Goal: Task Accomplishment & Management: Manage account settings

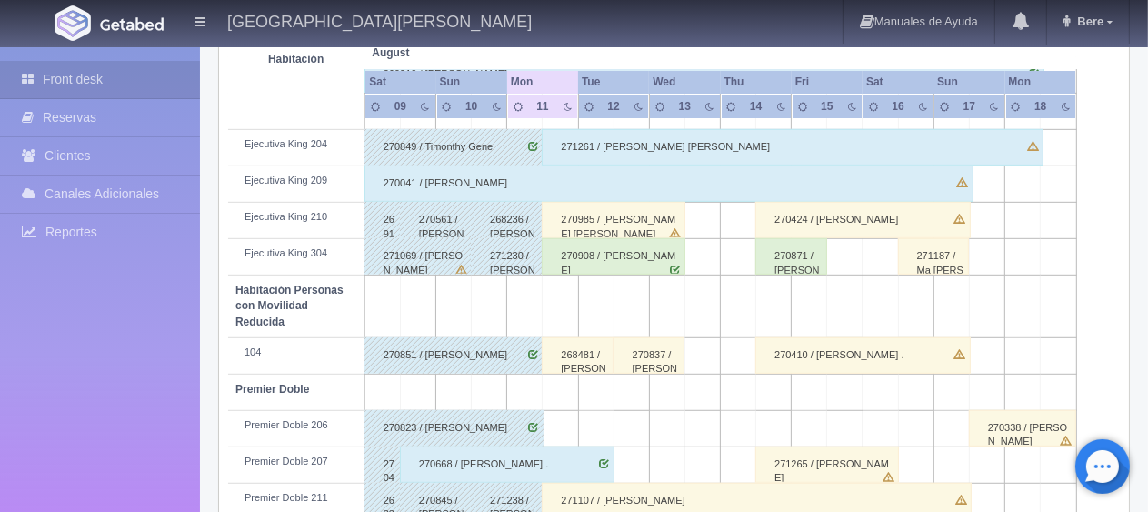
scroll to position [969, 0]
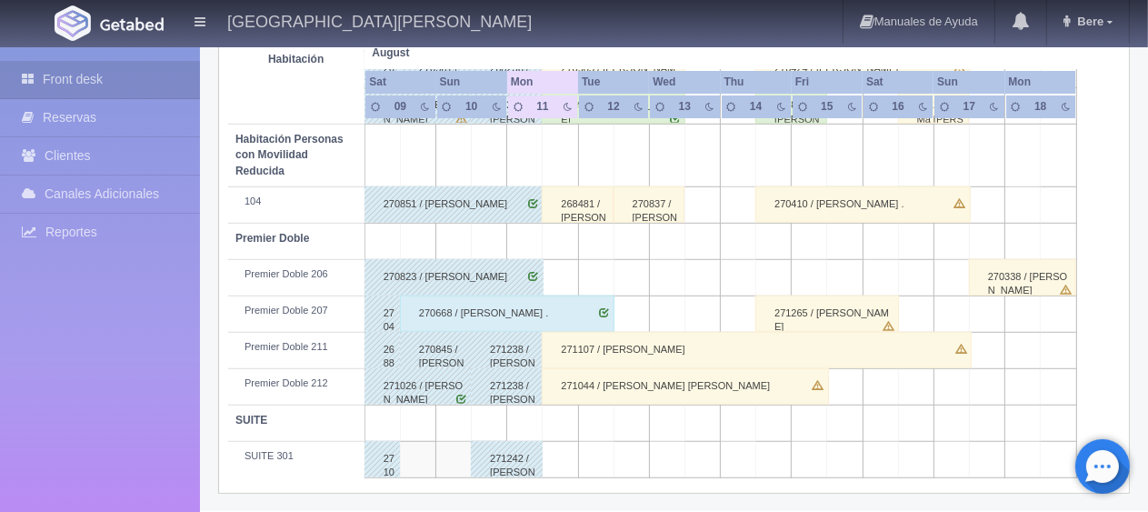
click at [619, 376] on div "271044 / [PERSON_NAME] [PERSON_NAME]" at bounding box center [685, 386] width 286 height 36
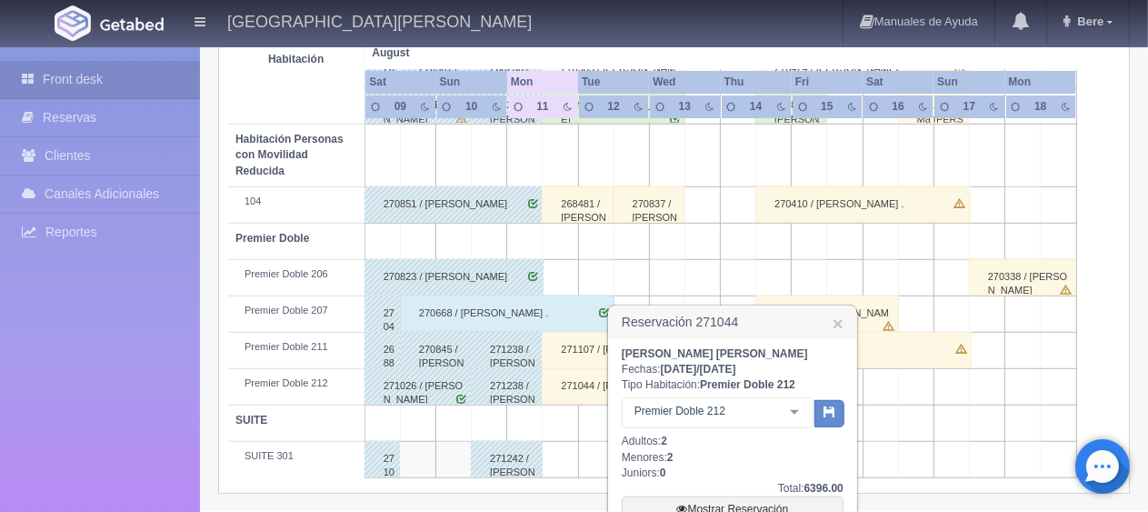
scroll to position [1161, 0]
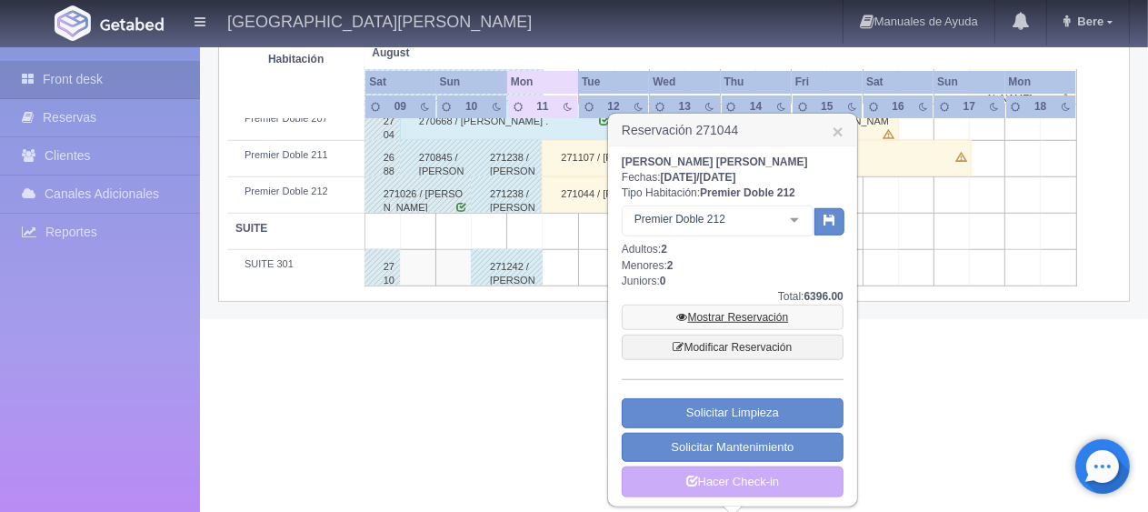
click at [713, 306] on link "Mostrar Reservación" at bounding box center [733, 317] width 222 height 25
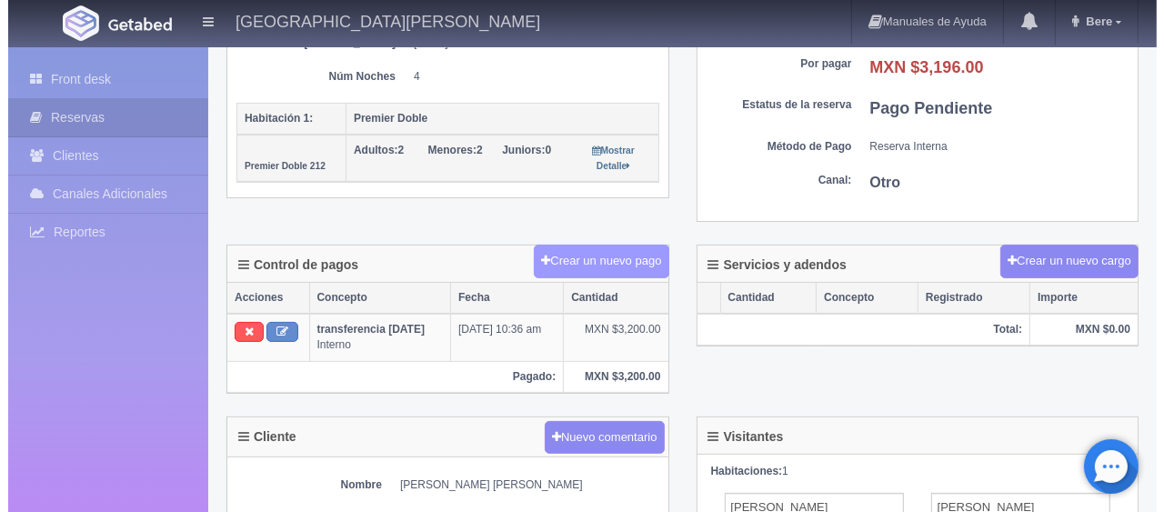
scroll to position [364, 0]
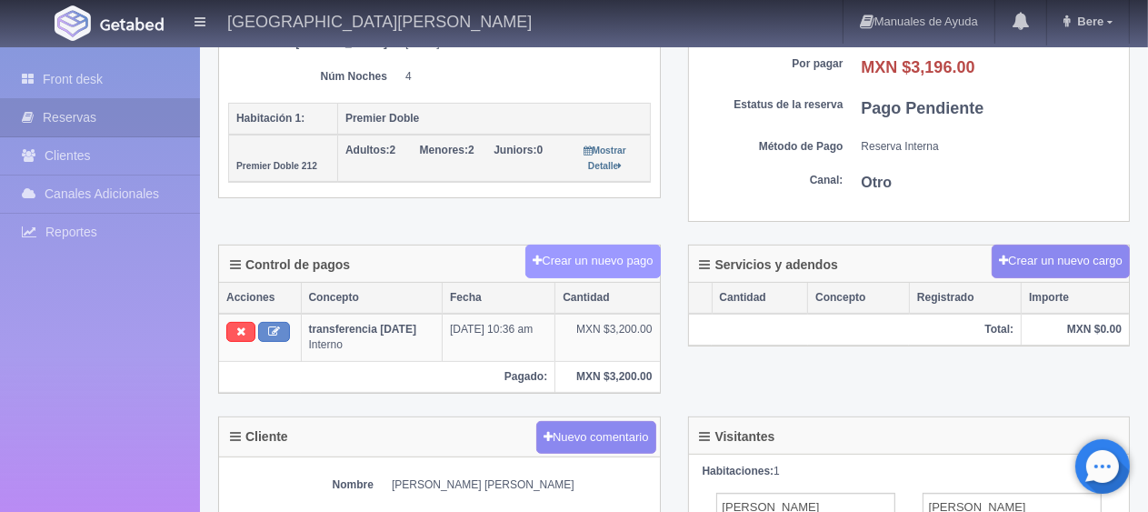
click at [619, 271] on button "Crear un nuevo pago" at bounding box center [593, 262] width 135 height 34
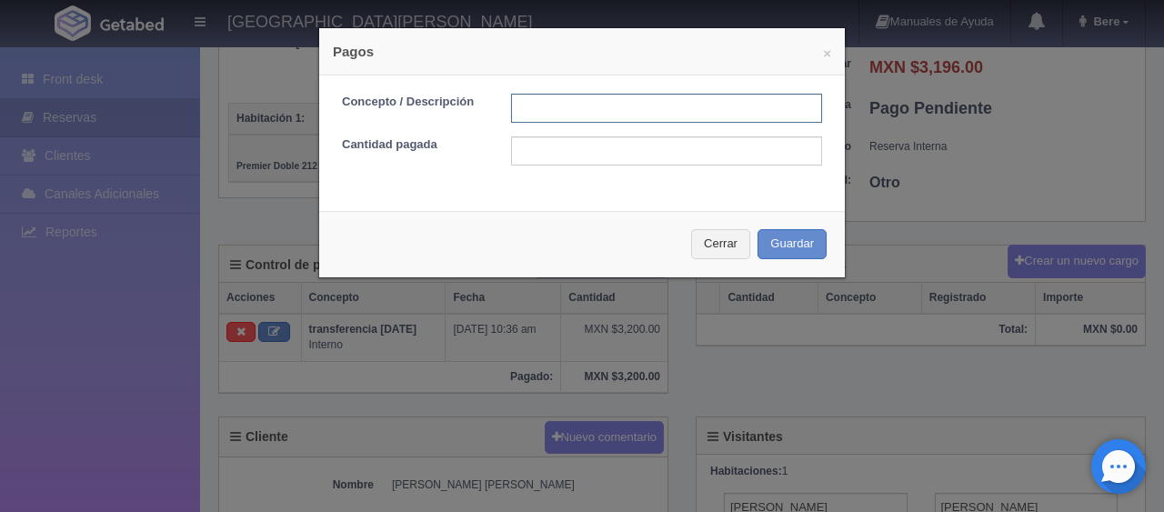
click at [620, 105] on input "text" at bounding box center [666, 108] width 311 height 29
type input "pago con tarjeta"
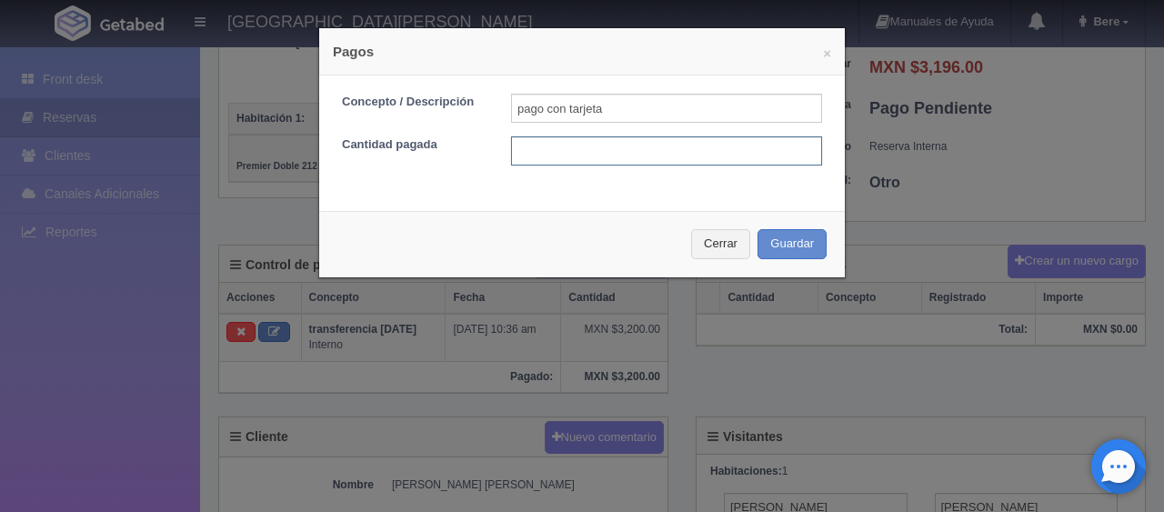
click at [696, 155] on input "text" at bounding box center [666, 150] width 311 height 29
type input "3196"
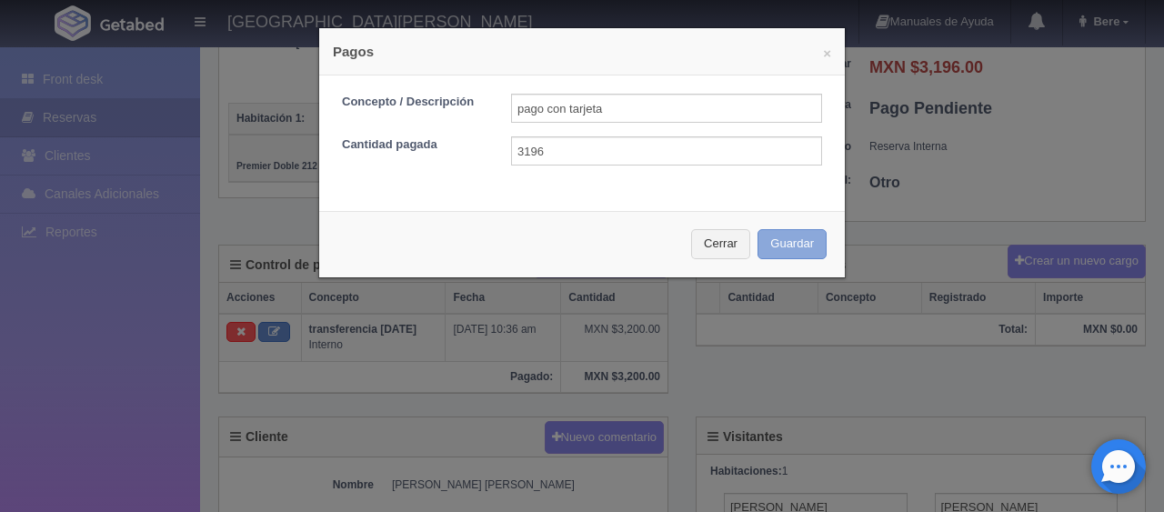
click at [762, 246] on button "Guardar" at bounding box center [791, 244] width 69 height 30
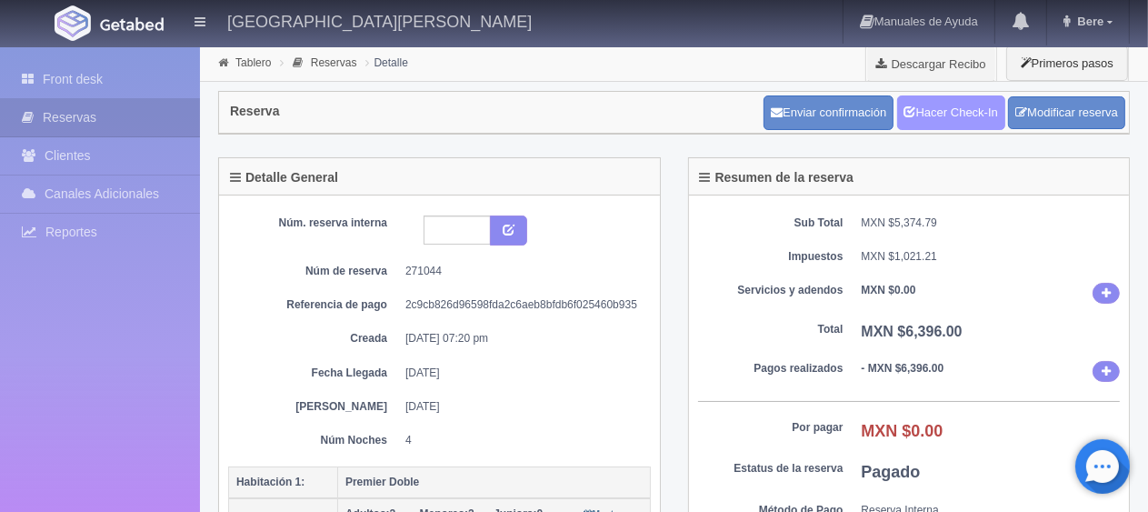
click at [952, 125] on link "Hacer Check-In" at bounding box center [951, 112] width 108 height 35
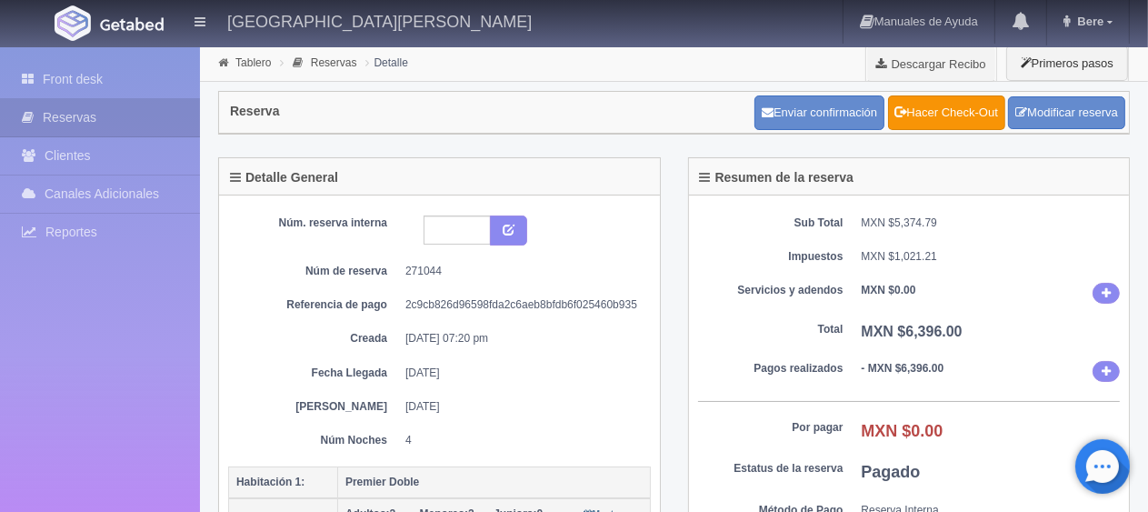
click at [832, 256] on dt "Impuestos" at bounding box center [770, 256] width 145 height 15
click at [113, 75] on link "Front desk" at bounding box center [100, 79] width 200 height 37
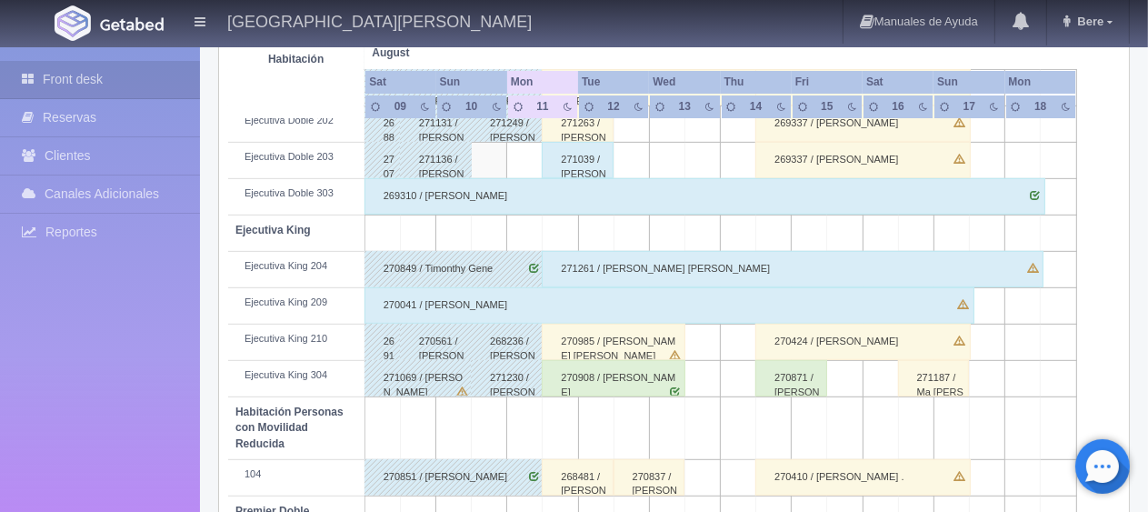
scroll to position [878, 0]
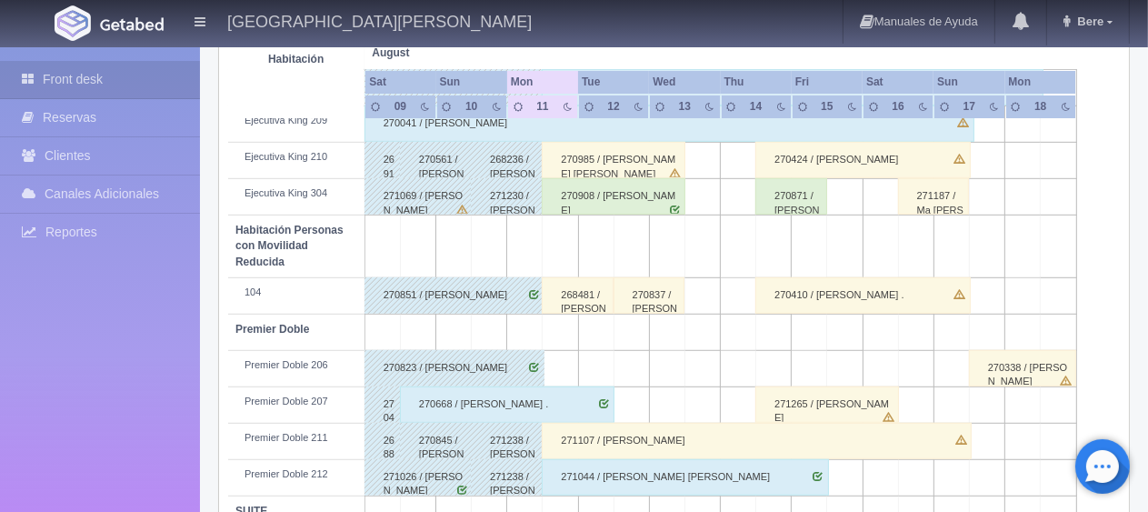
click at [592, 307] on div "268481 / [PERSON_NAME] [PERSON_NAME]" at bounding box center [578, 295] width 72 height 36
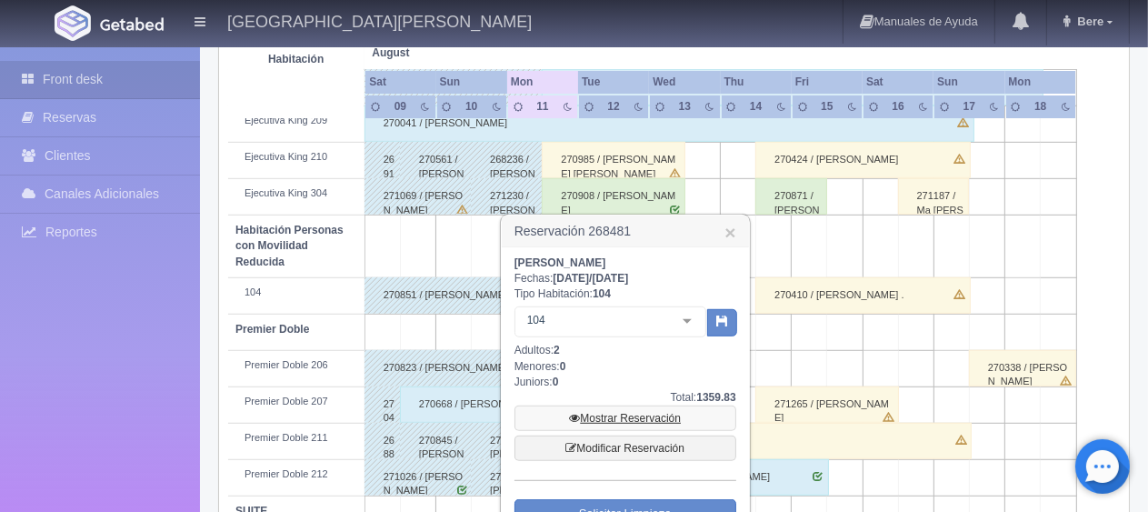
click at [602, 419] on link "Mostrar Reservación" at bounding box center [626, 418] width 222 height 25
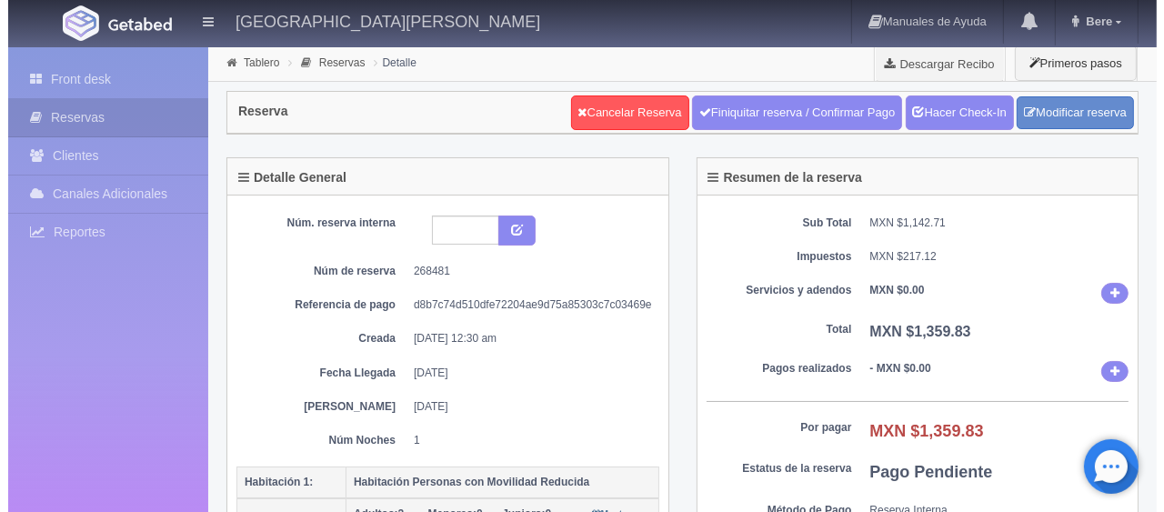
scroll to position [364, 0]
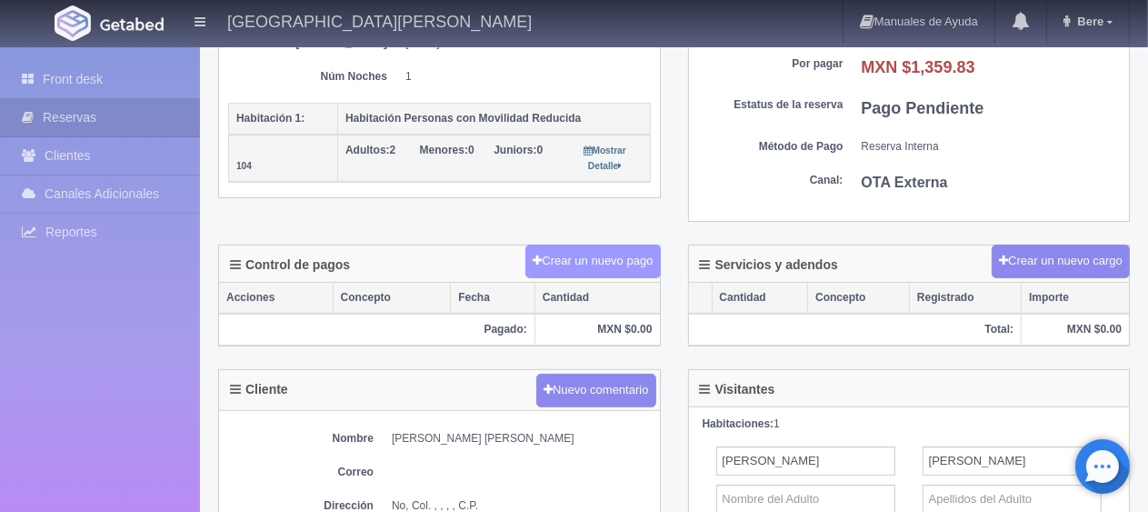
click at [595, 260] on button "Crear un nuevo pago" at bounding box center [593, 262] width 135 height 34
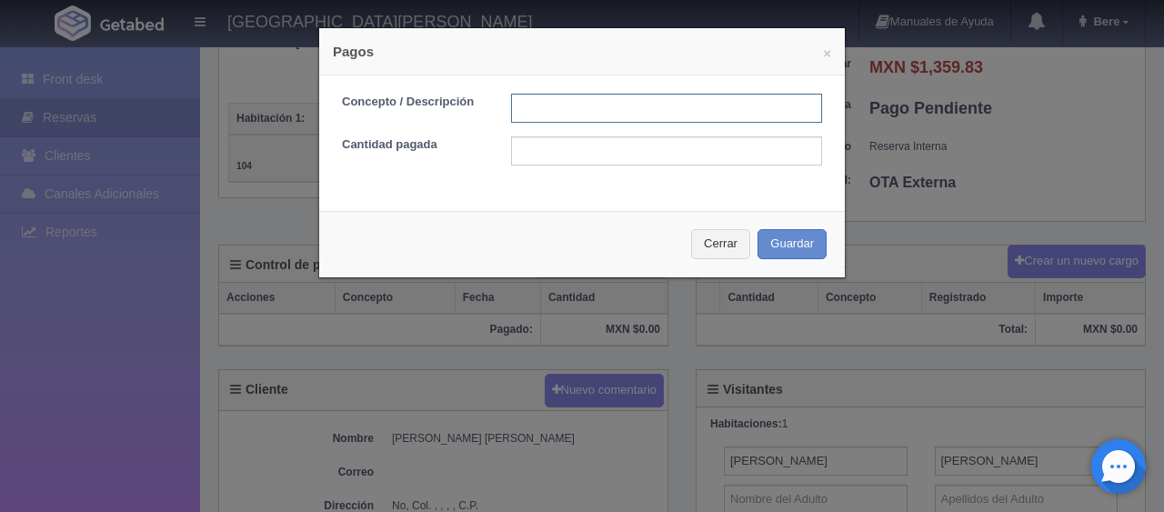
click at [636, 105] on input "text" at bounding box center [666, 108] width 311 height 29
type input "Total Tarjeta"
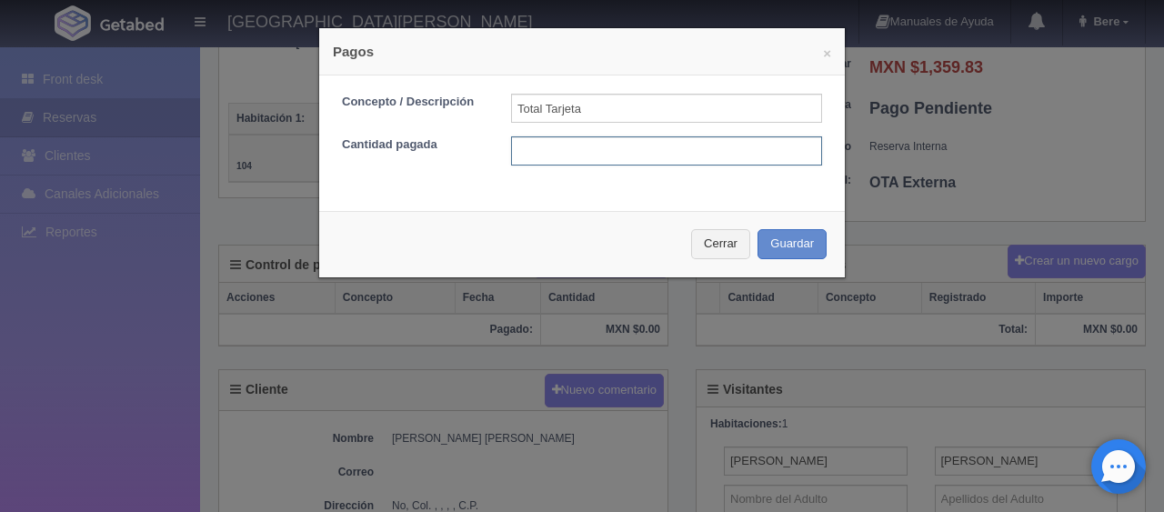
click at [633, 151] on input "text" at bounding box center [666, 150] width 311 height 29
type input "1359.83"
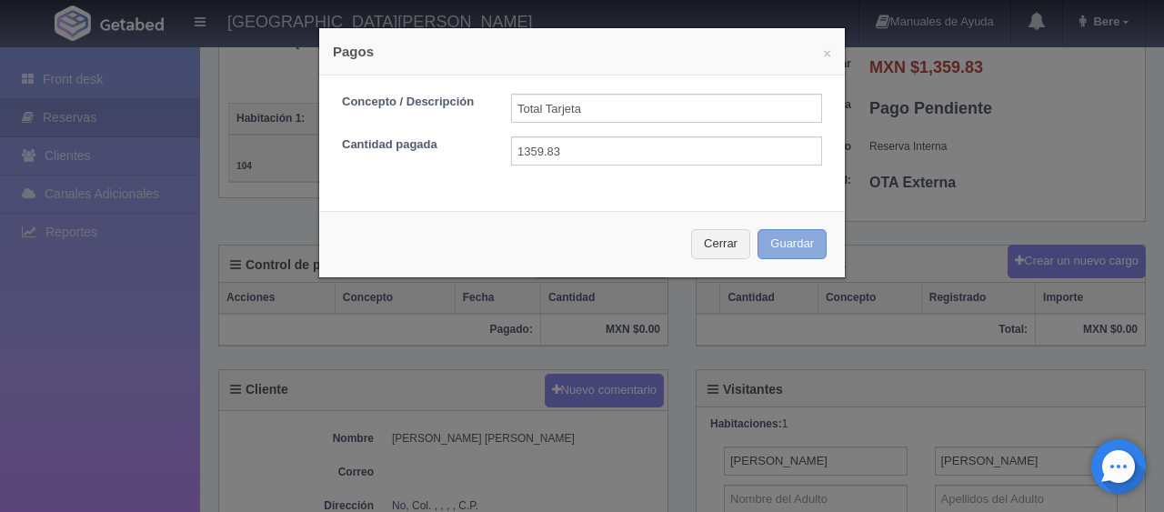
click at [757, 229] on button "Guardar" at bounding box center [791, 244] width 69 height 30
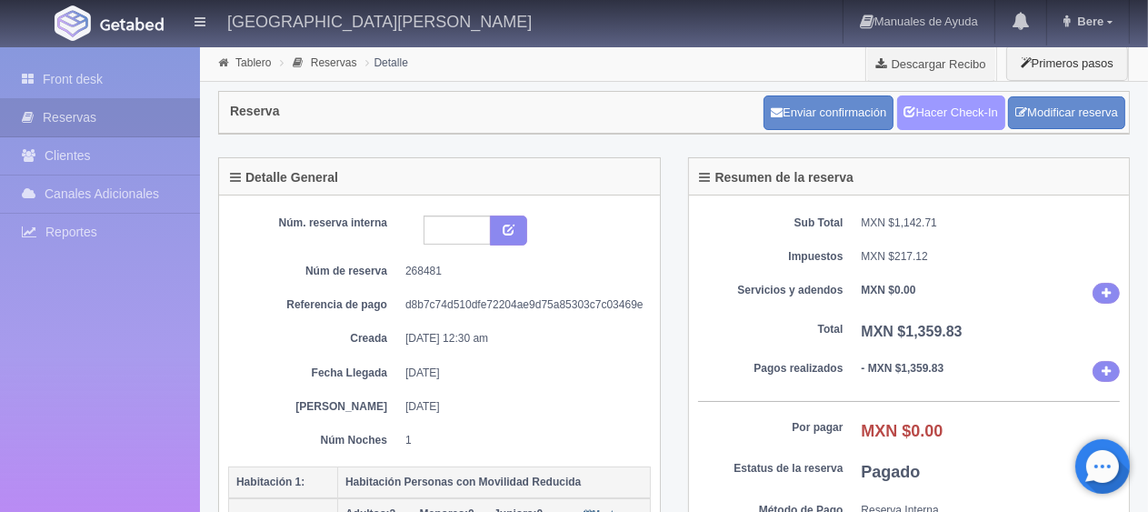
click at [977, 115] on link "Hacer Check-In" at bounding box center [951, 112] width 108 height 35
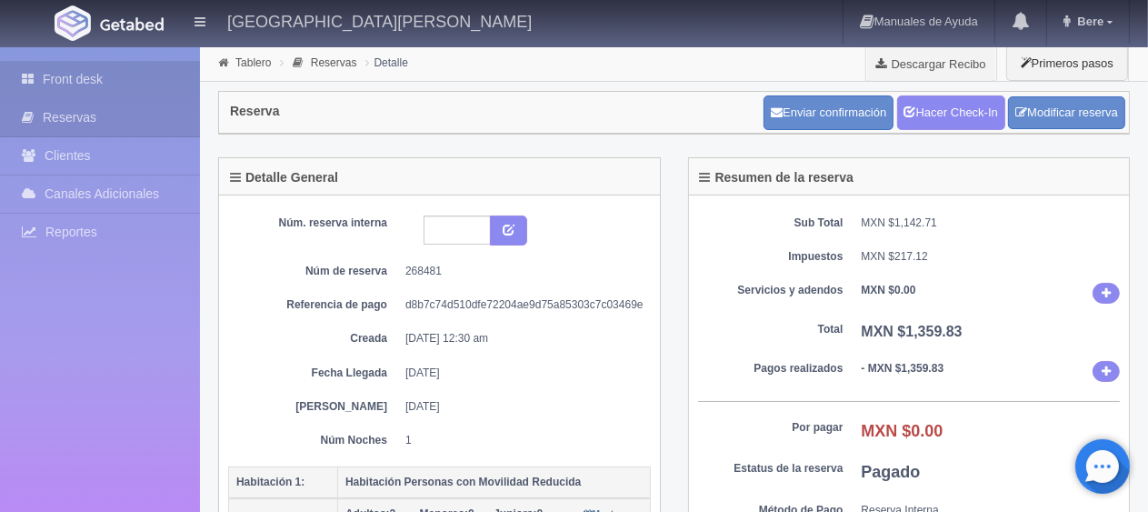
click at [143, 73] on link "Front desk" at bounding box center [100, 79] width 200 height 37
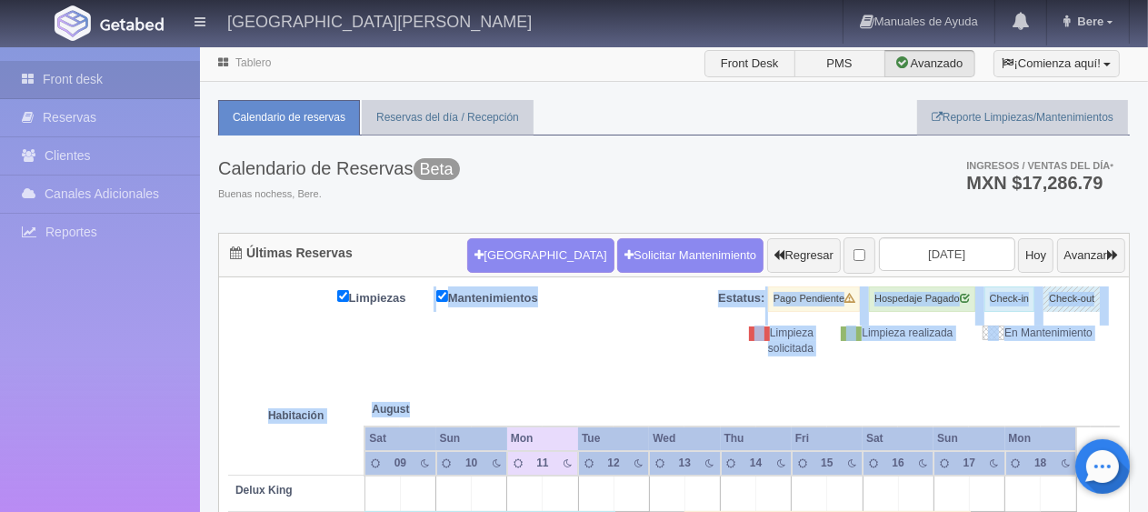
drag, startPoint x: 979, startPoint y: 360, endPoint x: 361, endPoint y: 340, distance: 618.6
click at [724, 350] on div "Limpieza solicitada" at bounding box center [757, 340] width 139 height 31
